Goal: Check status: Check status

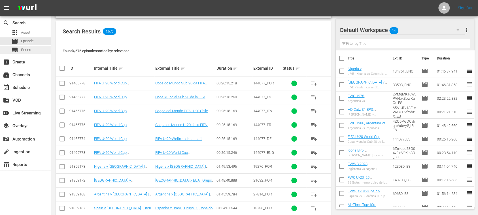
scroll to position [101, 0]
click at [28, 74] on div "subscriptions Channels" at bounding box center [16, 73] width 32 height 5
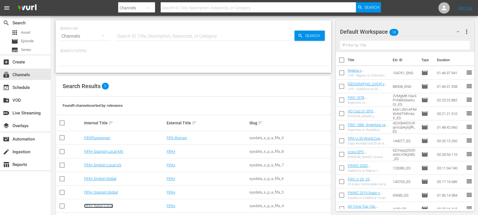
click at [112, 204] on link "FIFA+ Italian Local" at bounding box center [98, 206] width 29 height 4
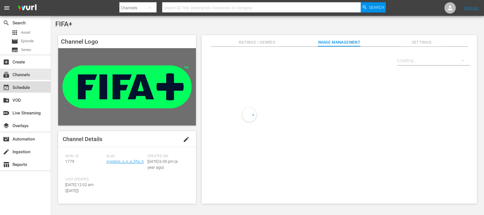
click at [24, 88] on div "event_available Schedule" at bounding box center [16, 86] width 32 height 5
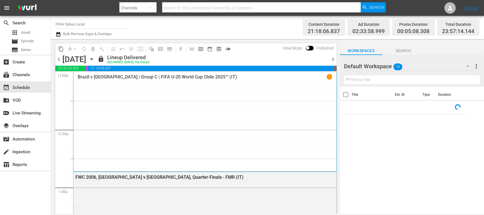
click at [333, 60] on span "chevron_right" at bounding box center [332, 59] width 7 height 7
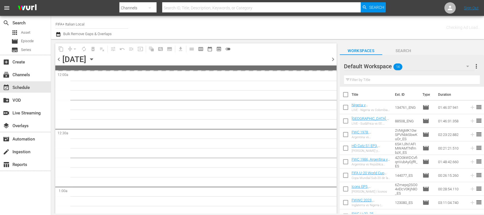
click at [333, 60] on span "chevron_right" at bounding box center [332, 59] width 7 height 7
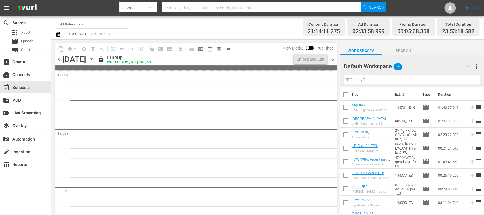
click at [333, 60] on span "chevron_right" at bounding box center [332, 59] width 7 height 7
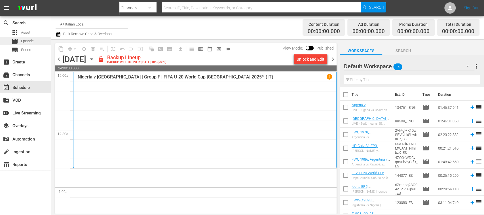
click at [29, 43] on span "Episode" at bounding box center [27, 41] width 13 height 6
